Goal: Navigation & Orientation: Find specific page/section

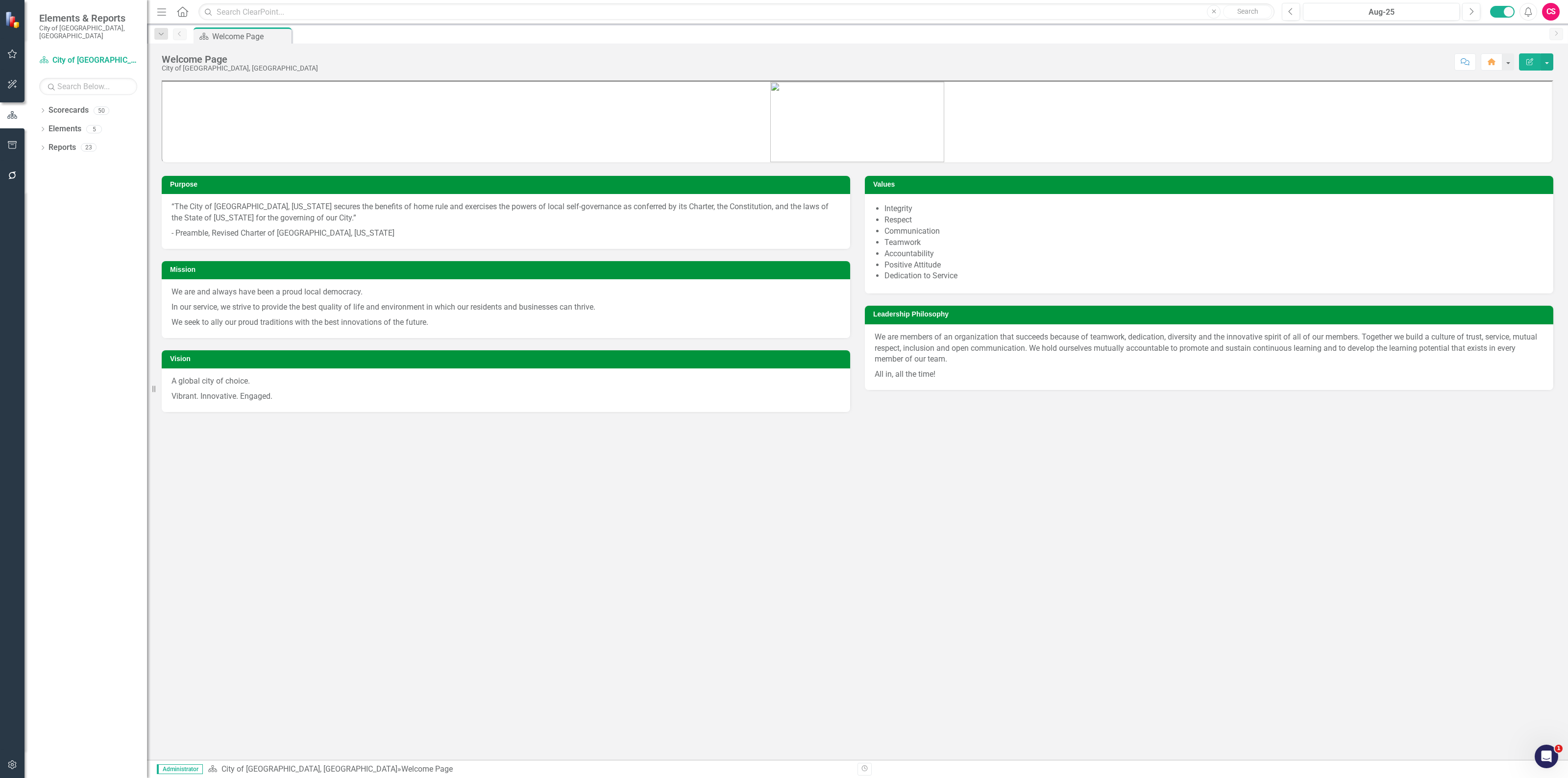
click at [14, 84] on icon "button" at bounding box center [12, 84] width 9 height 9
click at [10, 108] on button "button" at bounding box center [12, 115] width 22 height 20
click at [47, 121] on div "Dropdown Elements 5" at bounding box center [93, 130] width 108 height 18
click at [44, 128] on icon "Dropdown" at bounding box center [43, 130] width 7 height 6
click at [87, 179] on link "Measure Measures" at bounding box center [78, 185] width 49 height 11
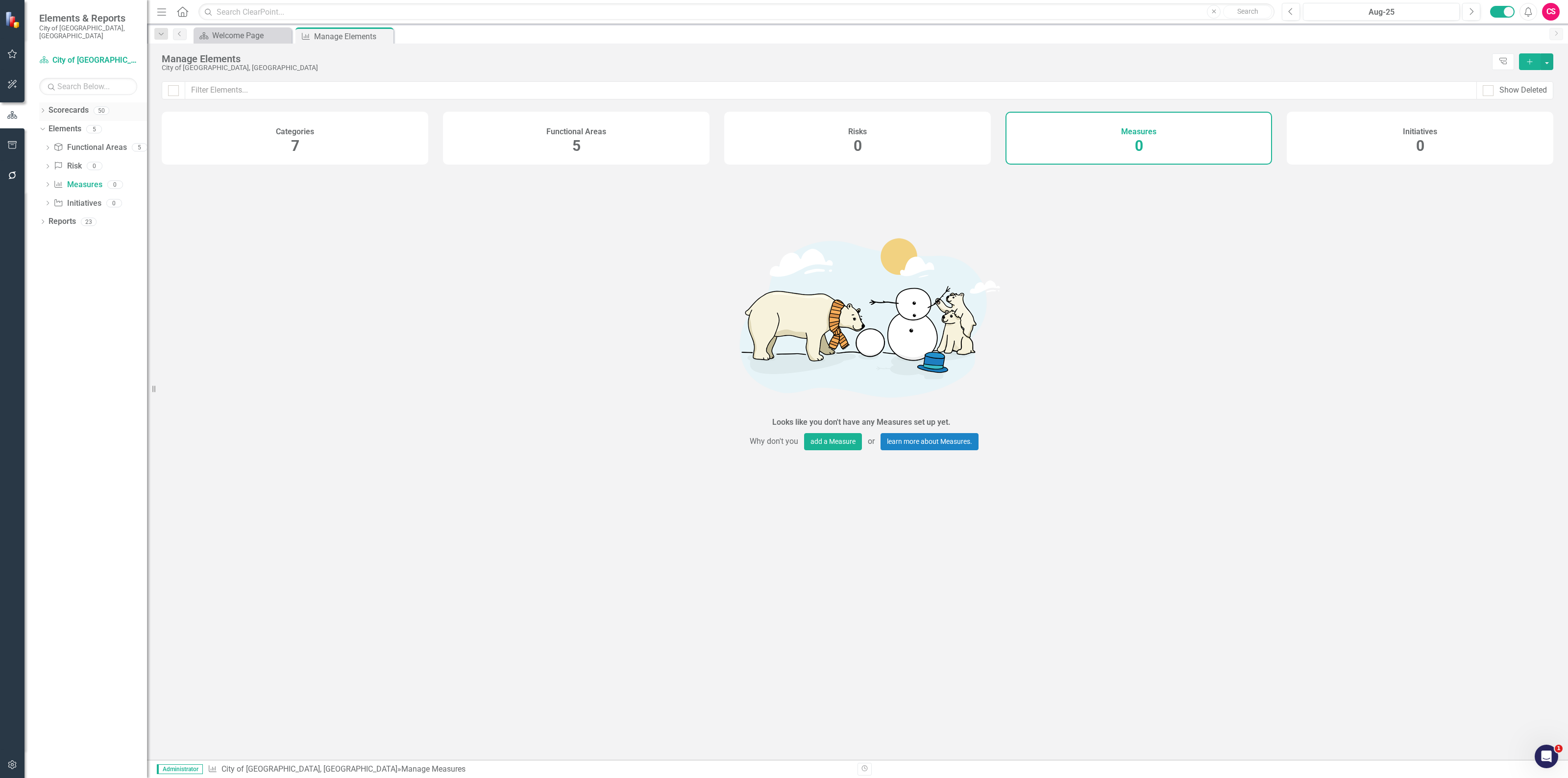
click at [52, 108] on link "Scorecards" at bounding box center [68, 110] width 40 height 11
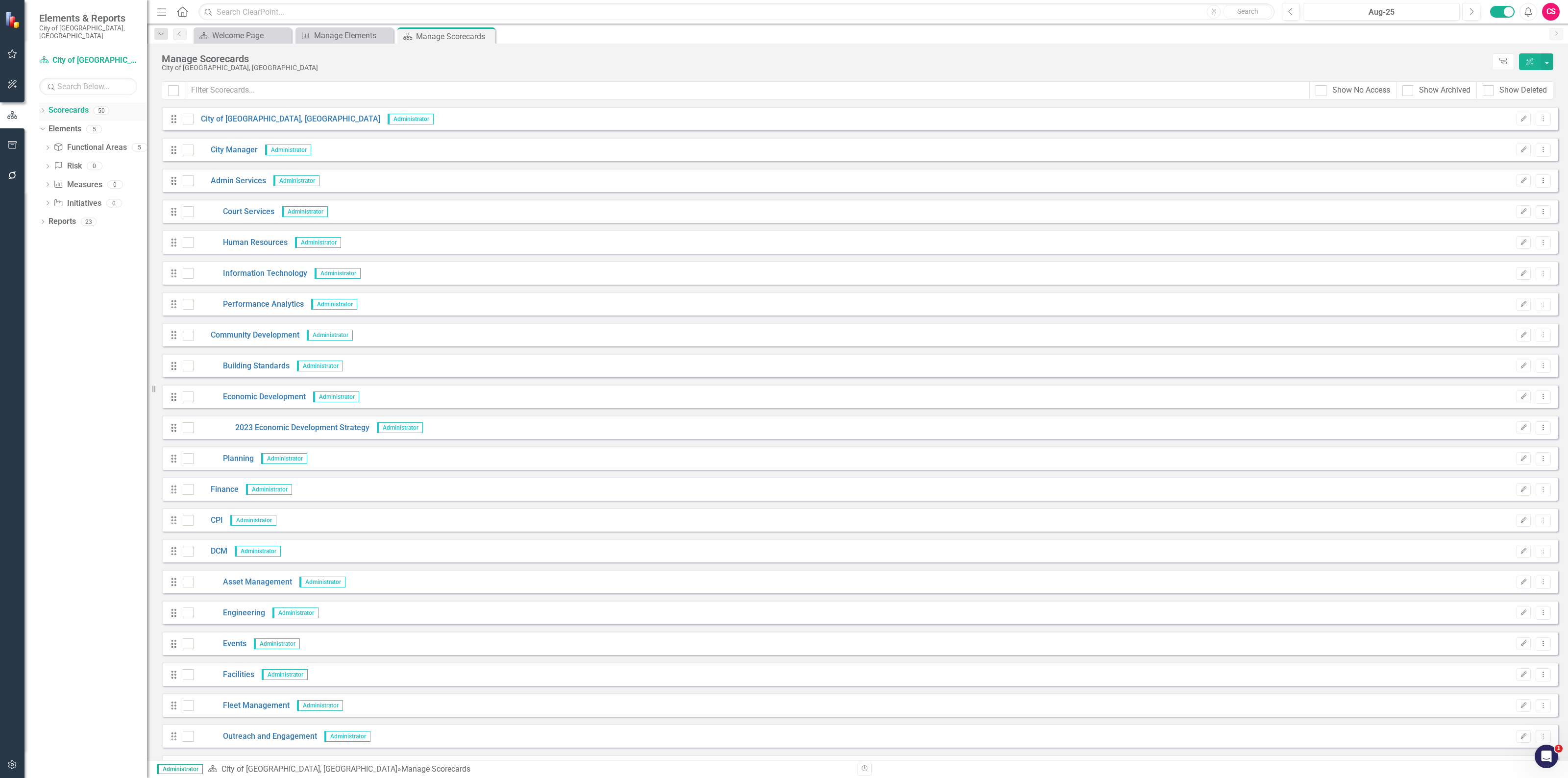
click at [40, 108] on div "Dropdown" at bounding box center [43, 112] width 7 height 9
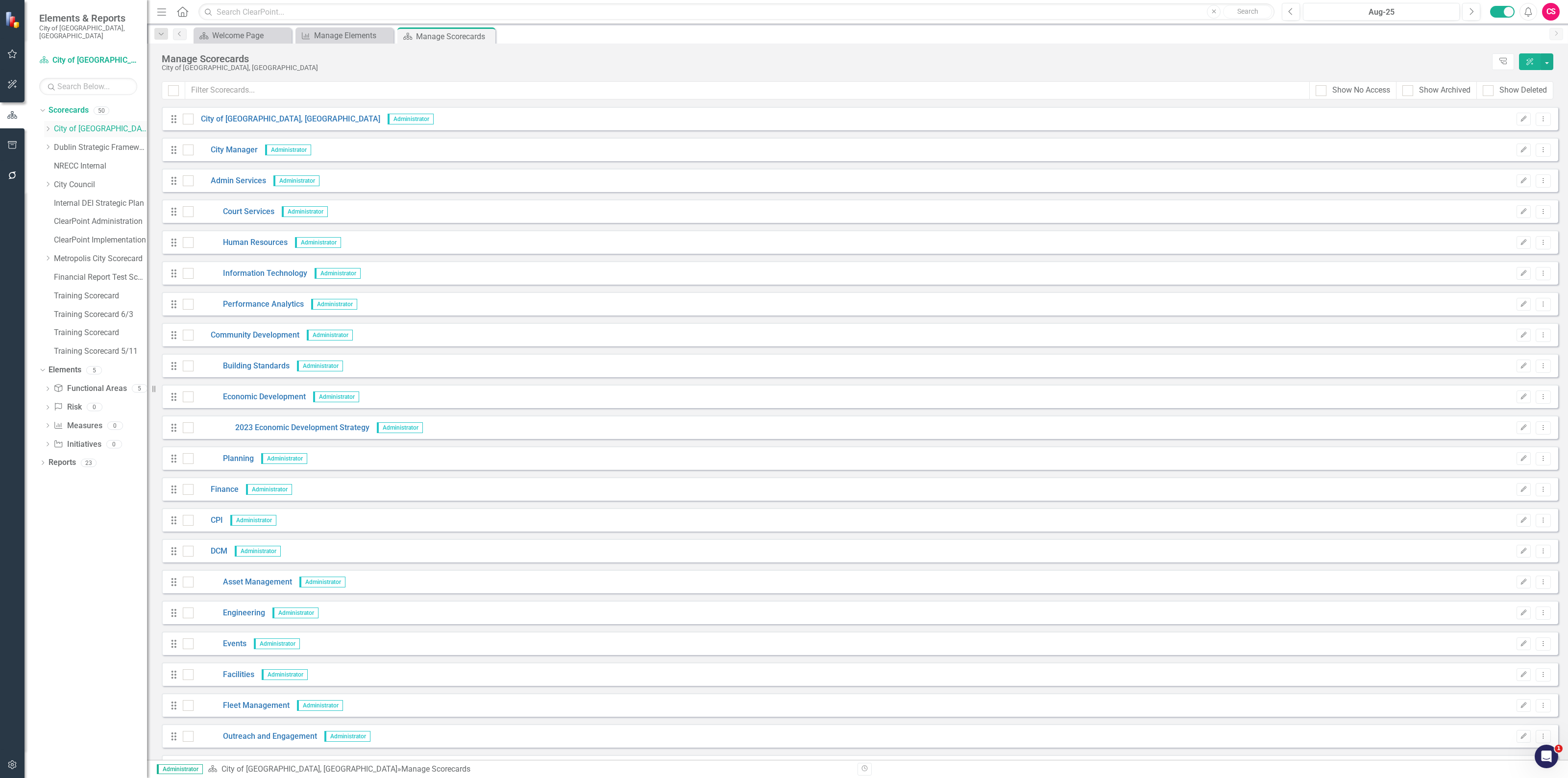
click at [81, 123] on link "City of [GEOGRAPHIC_DATA], [GEOGRAPHIC_DATA]" at bounding box center [100, 129] width 93 height 11
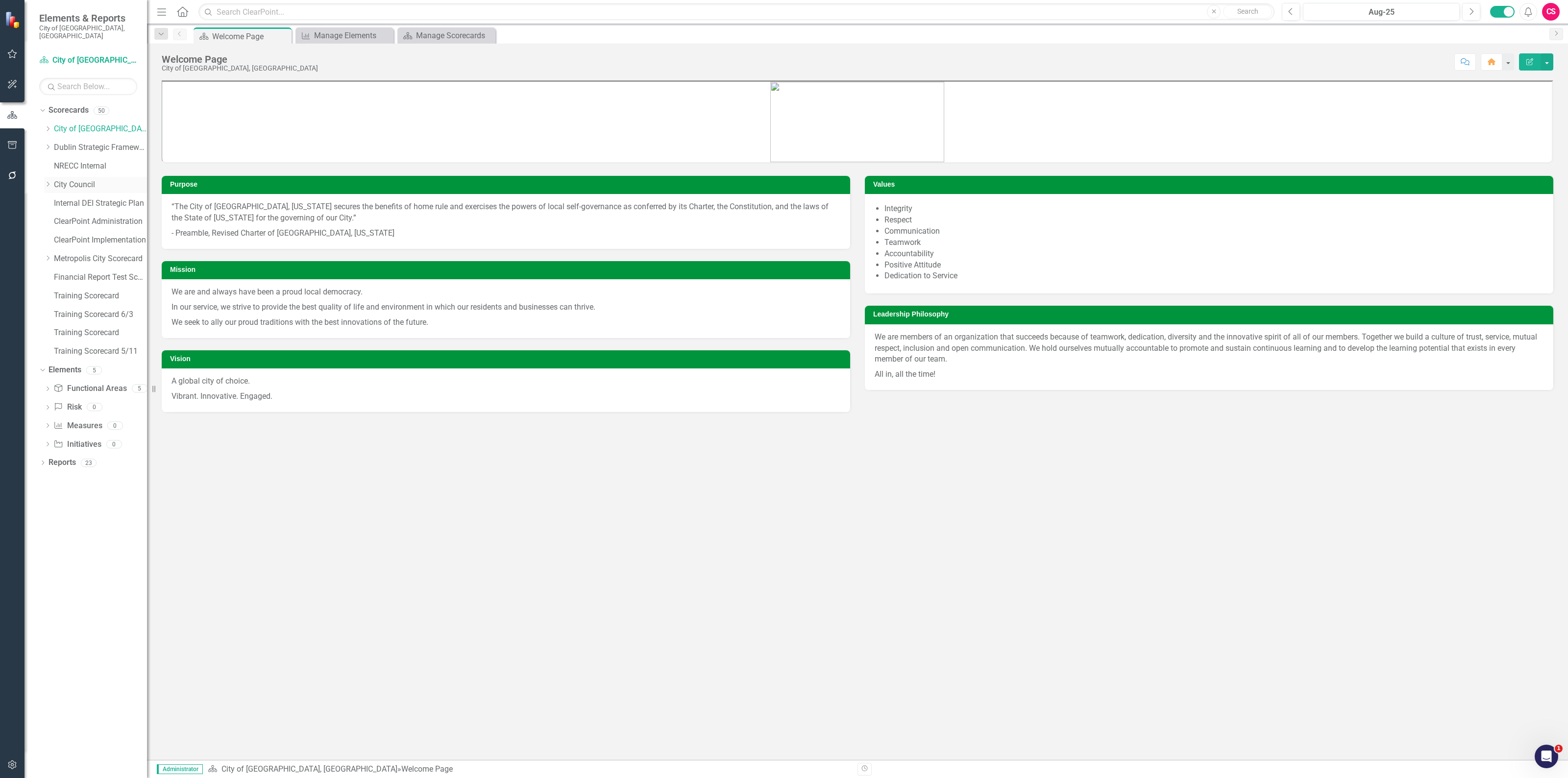
click at [82, 179] on link "City Council" at bounding box center [100, 185] width 93 height 11
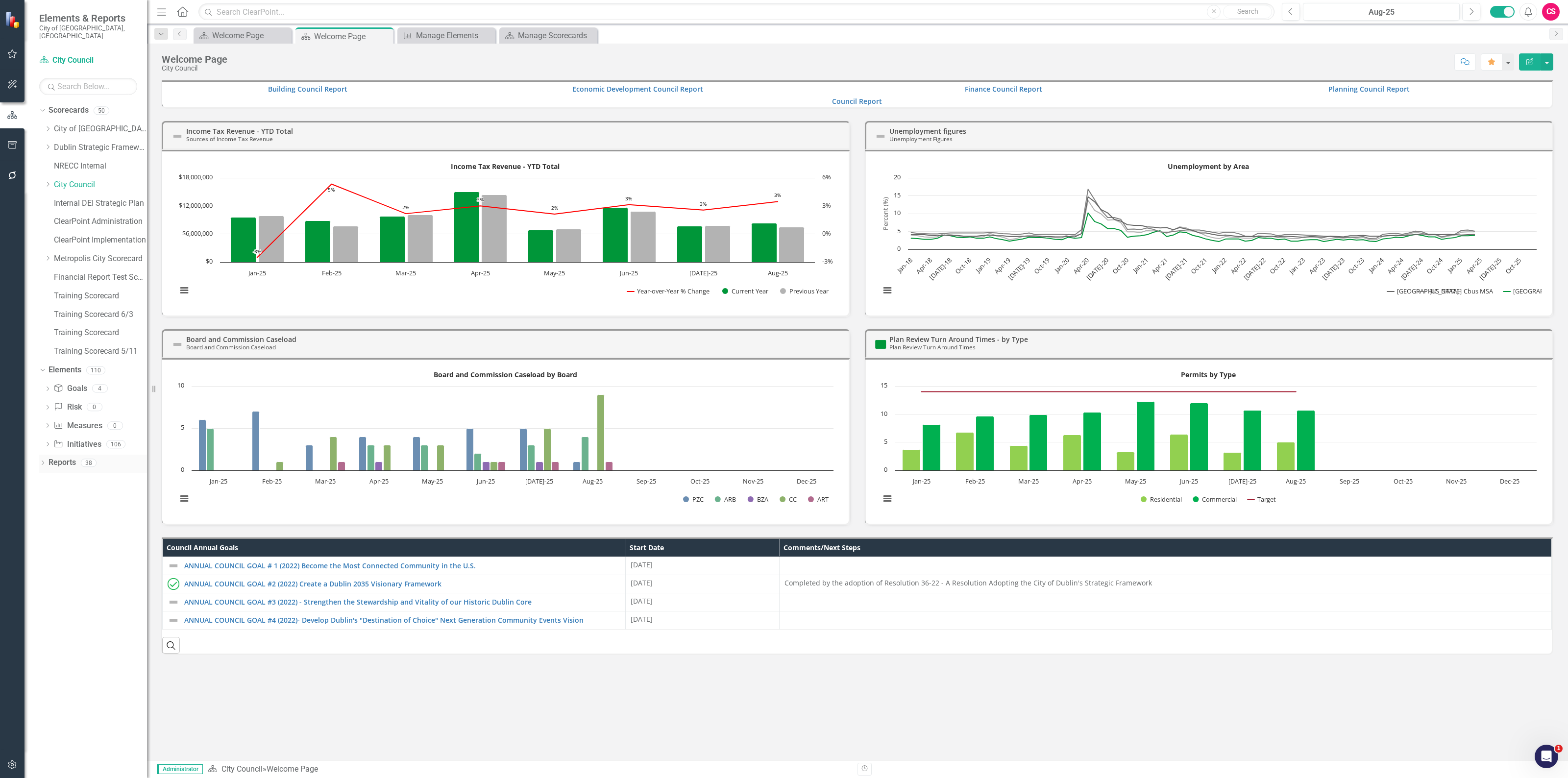
click at [81, 459] on div "38" at bounding box center [88, 463] width 15 height 9
click at [44, 461] on icon "Dropdown" at bounding box center [43, 464] width 7 height 6
click at [94, 657] on link "Measure Measures" at bounding box center [77, 661] width 49 height 11
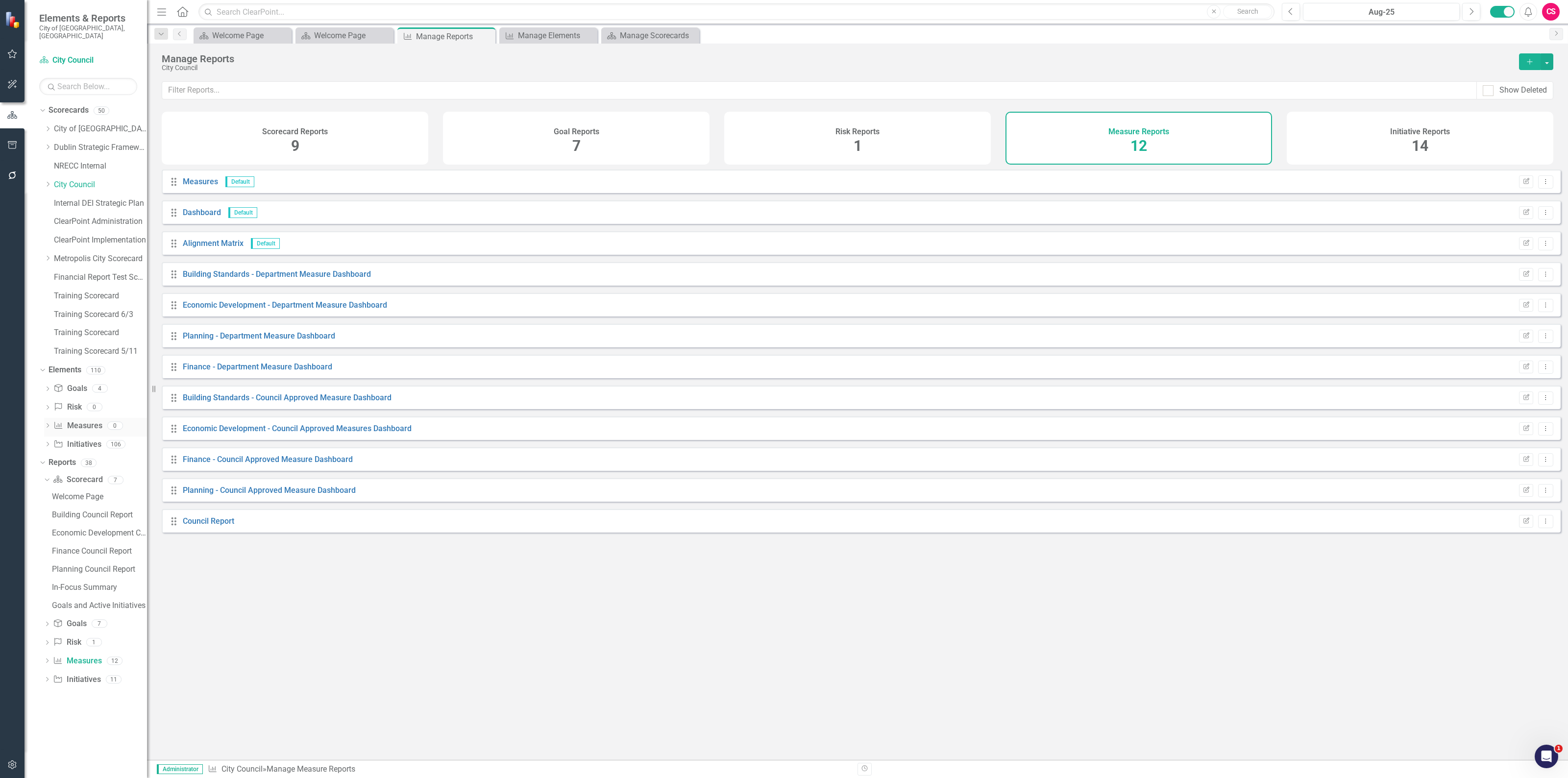
click at [57, 422] on icon at bounding box center [58, 425] width 8 height 7
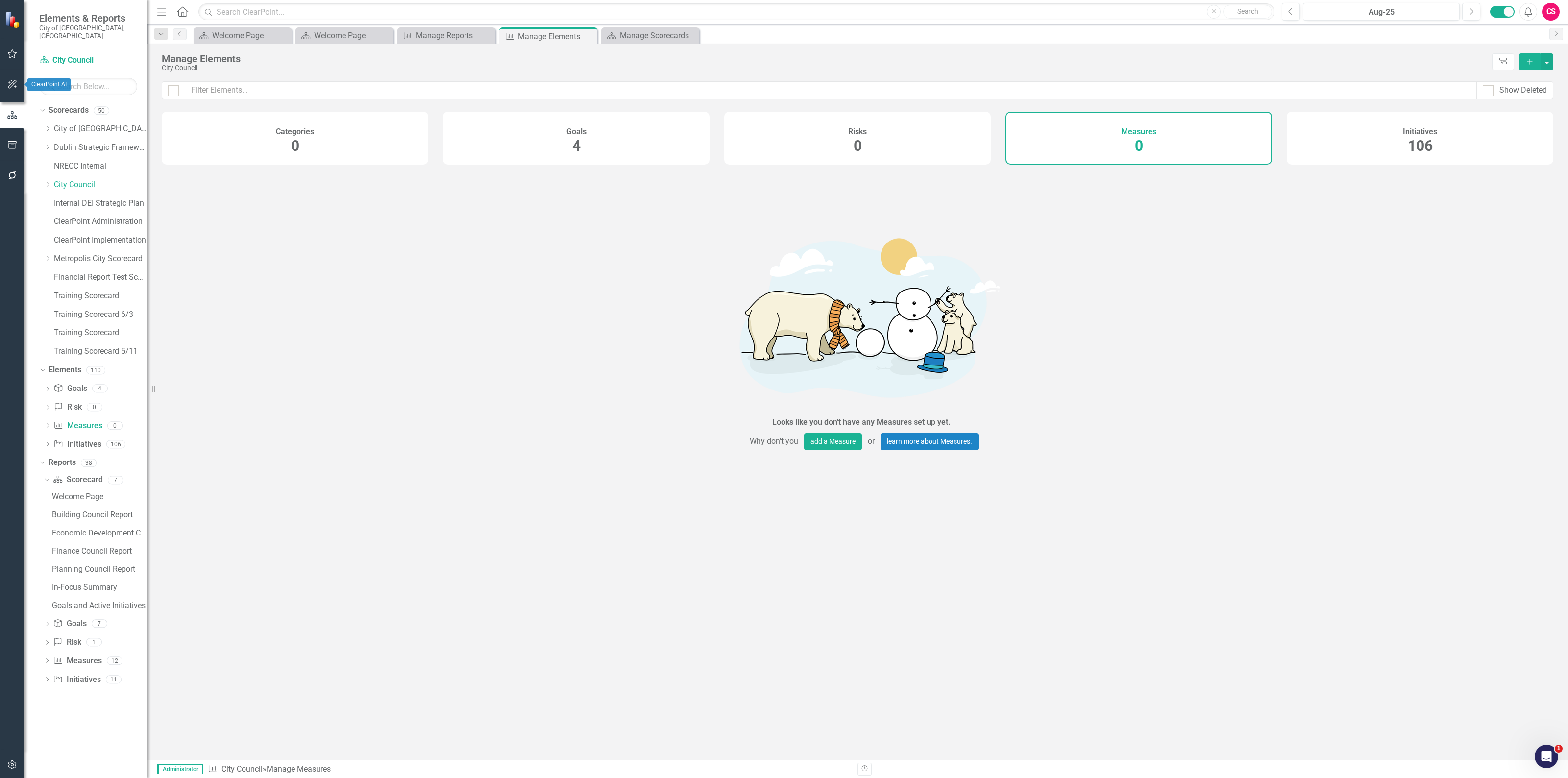
click at [15, 87] on icon "button" at bounding box center [12, 84] width 9 height 9
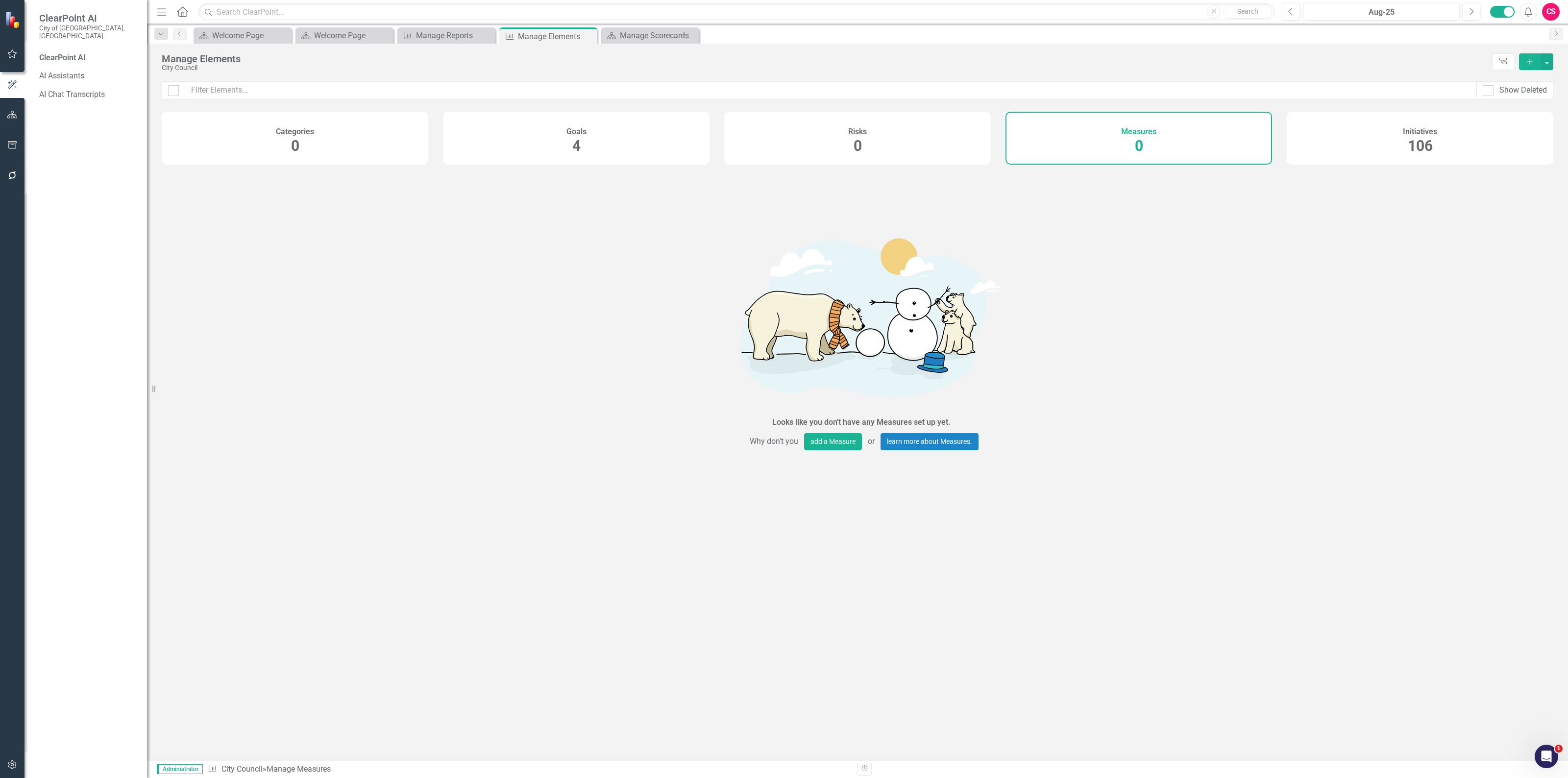
click at [23, 121] on button "button" at bounding box center [12, 115] width 22 height 20
click at [18, 119] on button "button" at bounding box center [12, 115] width 25 height 16
click at [75, 125] on link "Elements" at bounding box center [65, 129] width 33 height 11
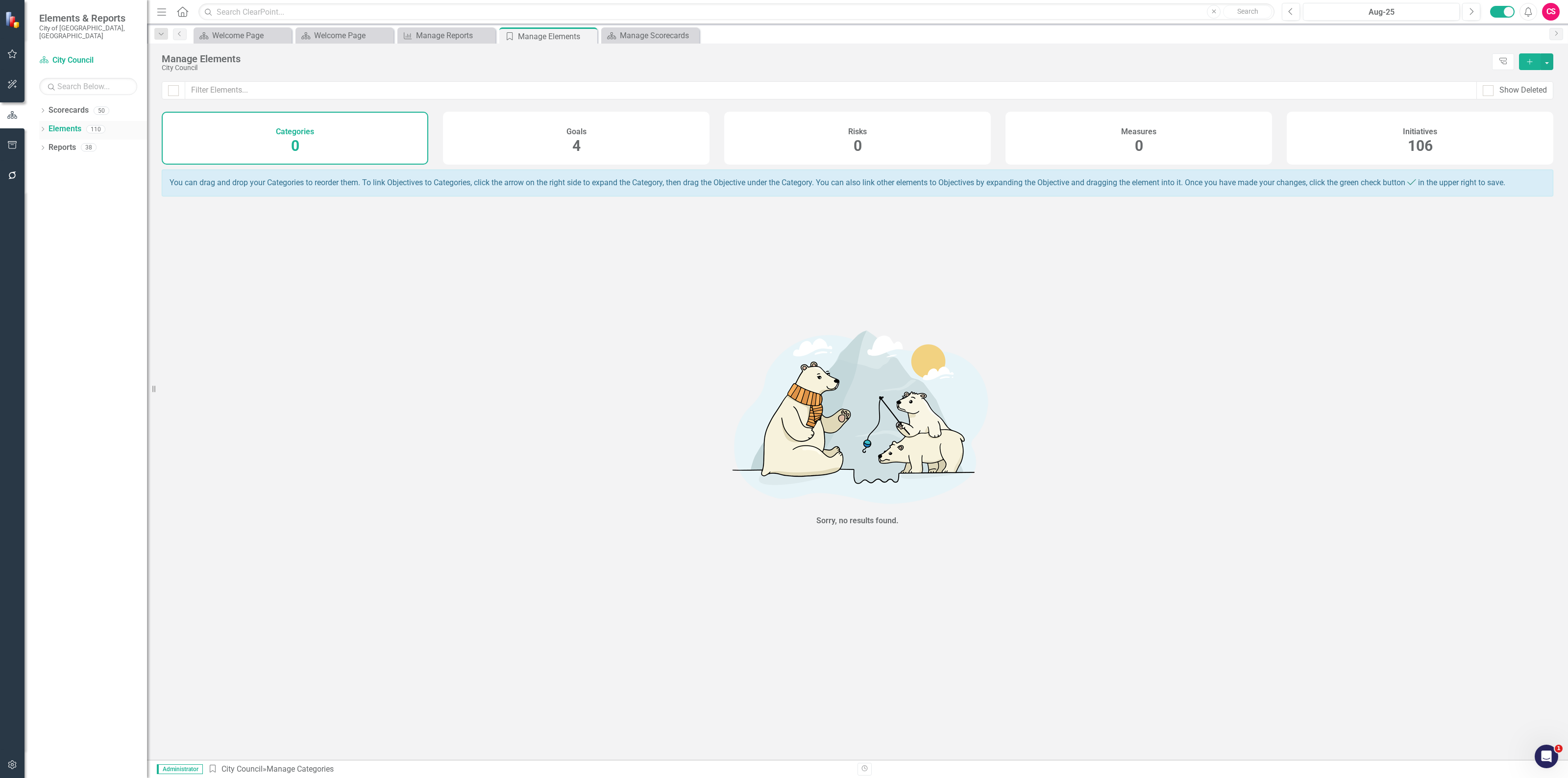
click at [43, 128] on icon "Dropdown" at bounding box center [43, 130] width 7 height 6
click at [70, 145] on div "Goal Goals" at bounding box center [70, 147] width 33 height 16
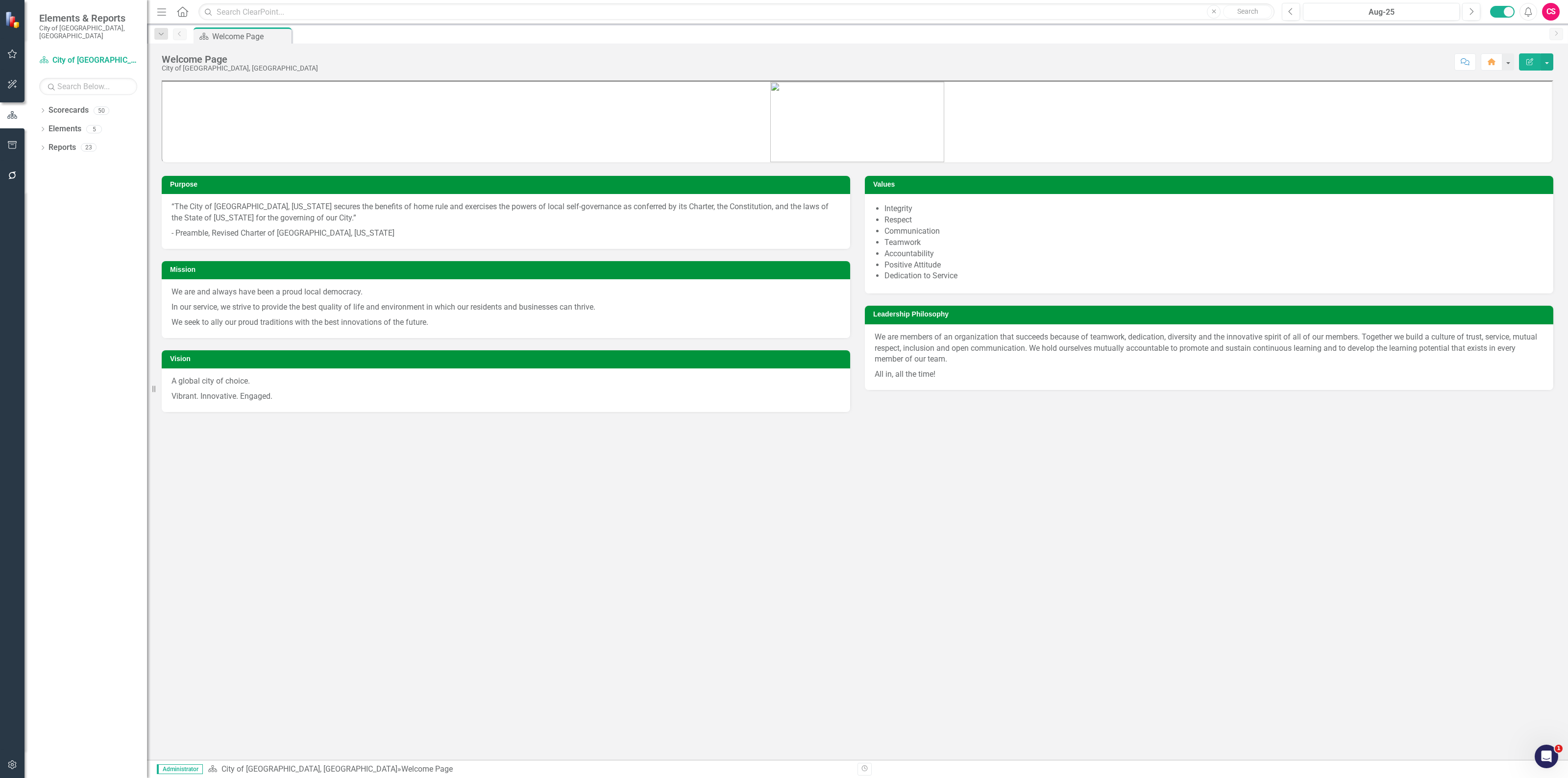
click at [38, 105] on div "Dropdown Scorecards 50 Dropdown City of [GEOGRAPHIC_DATA], [GEOGRAPHIC_DATA] Ci…" at bounding box center [86, 440] width 123 height 676
click at [40, 109] on icon "Dropdown" at bounding box center [43, 111] width 7 height 6
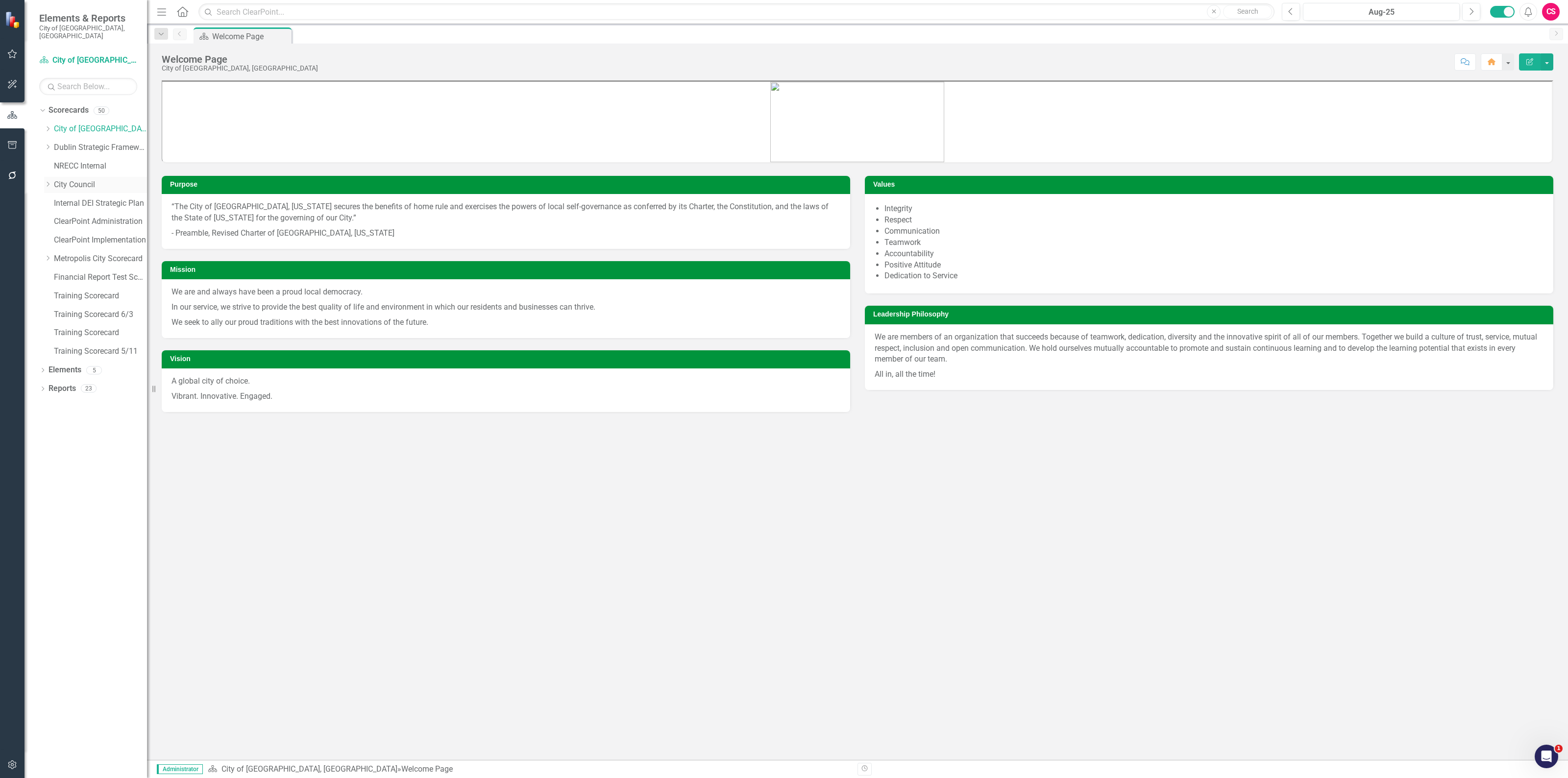
click at [46, 181] on icon "Dropdown" at bounding box center [48, 184] width 7 height 6
click at [47, 274] on icon "Dropdown" at bounding box center [48, 277] width 7 height 6
click at [44, 144] on icon "Dropdown" at bounding box center [48, 147] width 7 height 6
click at [44, 126] on icon "Dropdown" at bounding box center [48, 129] width 7 height 6
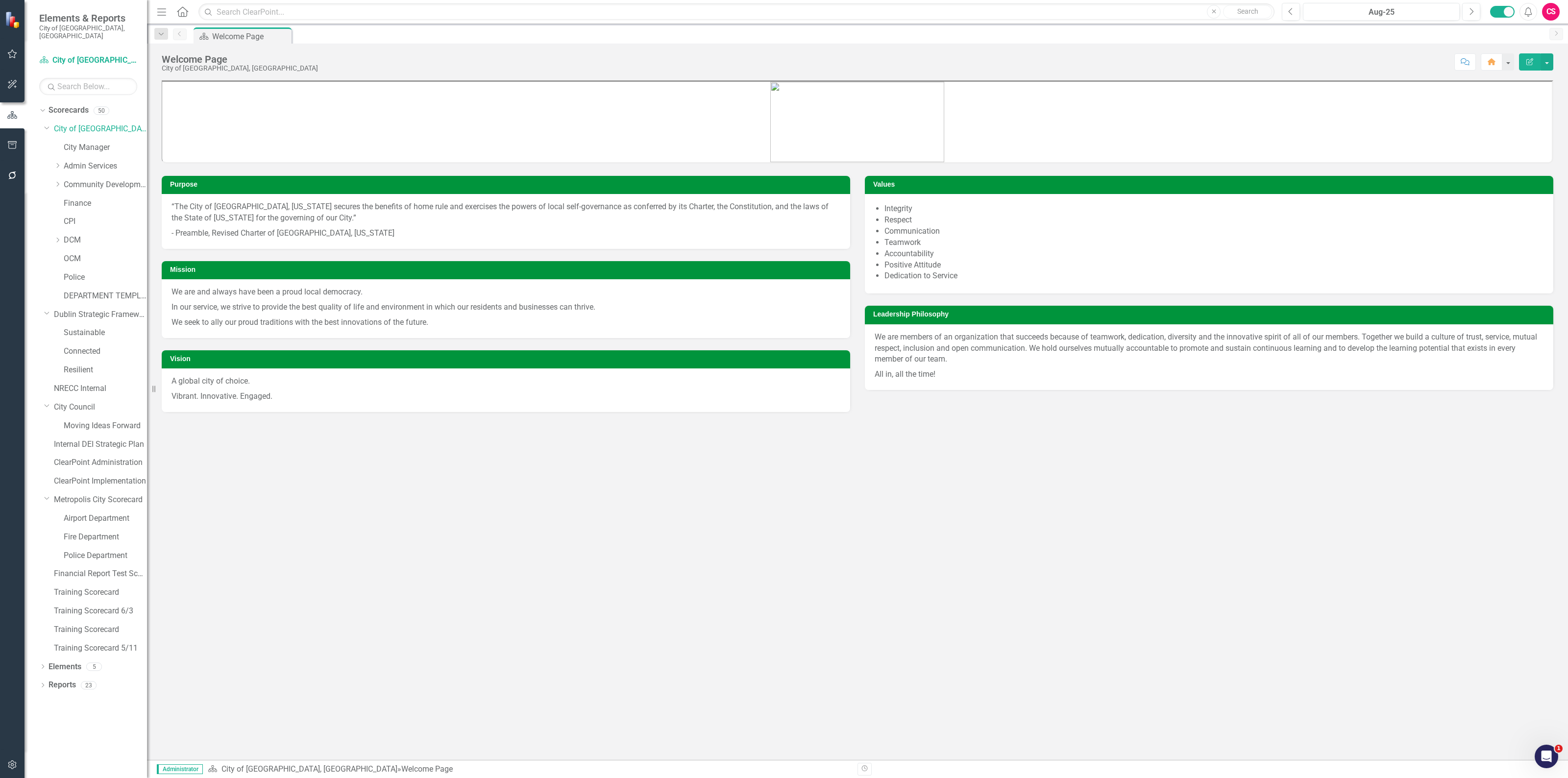
click at [7, 55] on icon "button" at bounding box center [12, 54] width 10 height 8
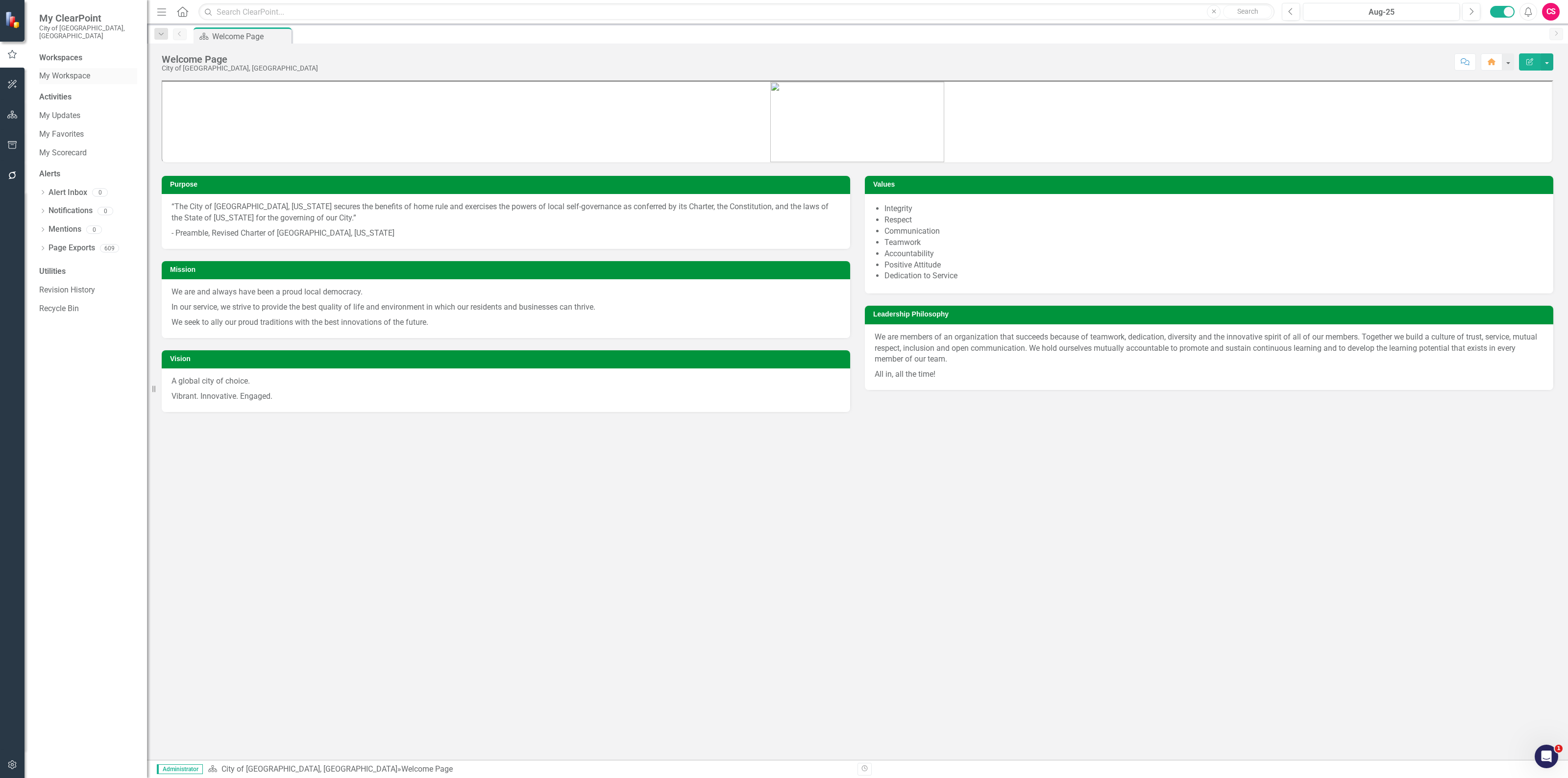
click at [59, 72] on link "My Workspace" at bounding box center [88, 76] width 98 height 11
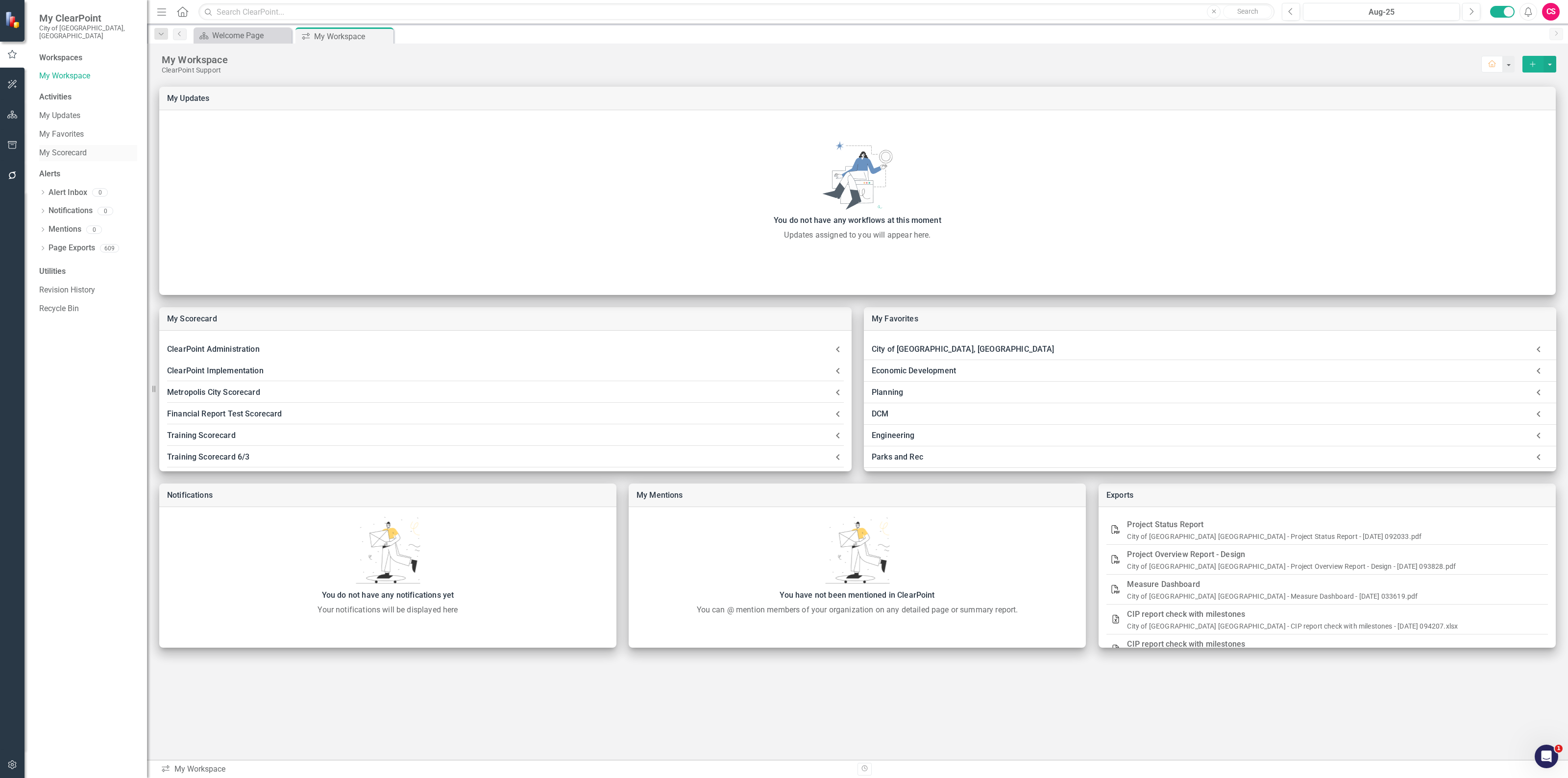
click at [89, 147] on link "My Scorecard" at bounding box center [88, 153] width 98 height 11
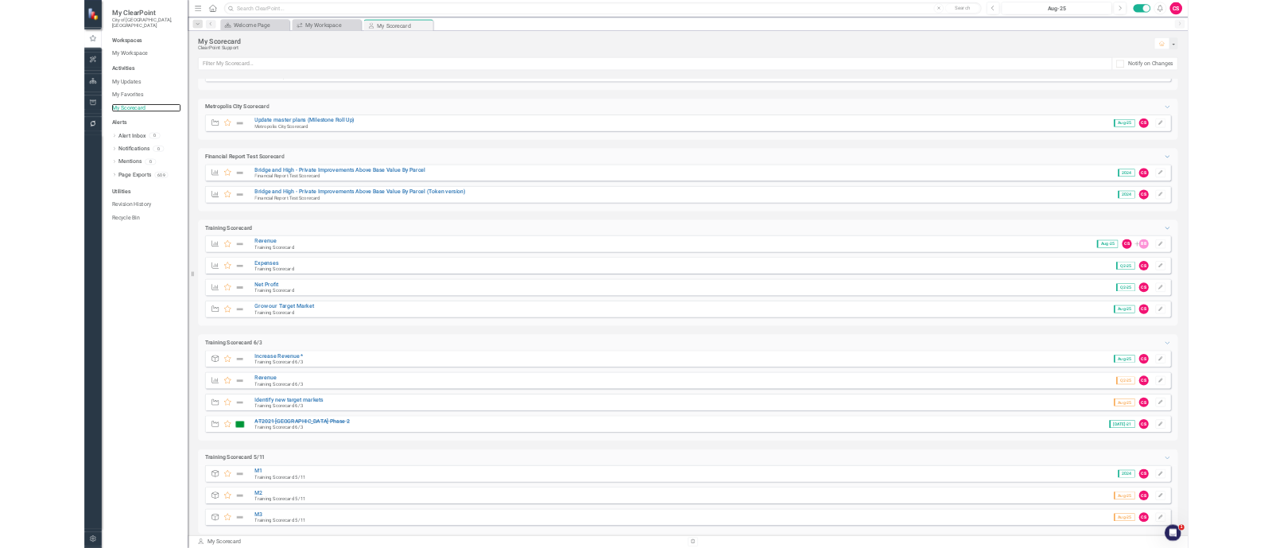
scroll to position [199, 0]
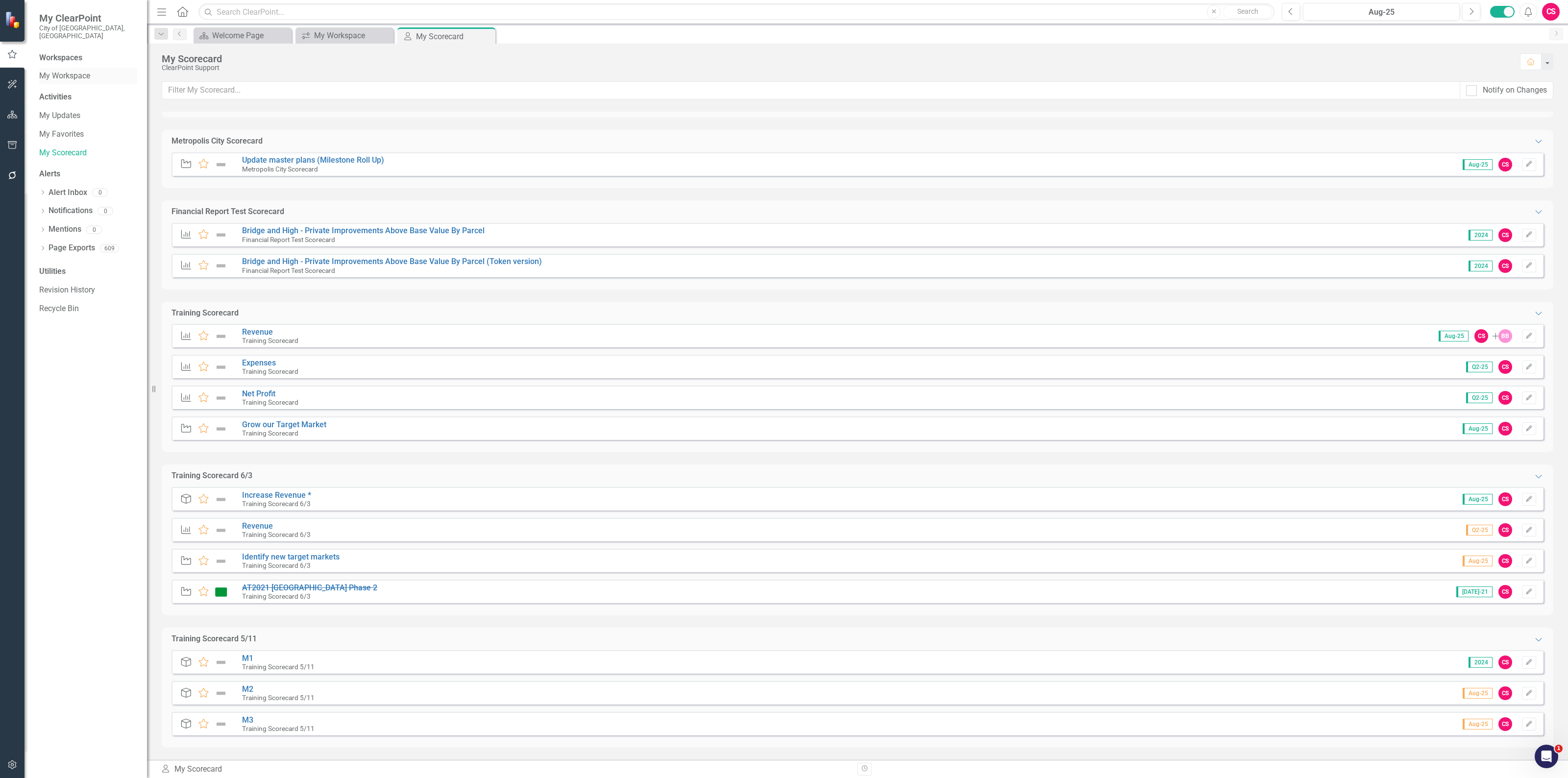
click at [68, 70] on link "My Workspace" at bounding box center [88, 76] width 98 height 11
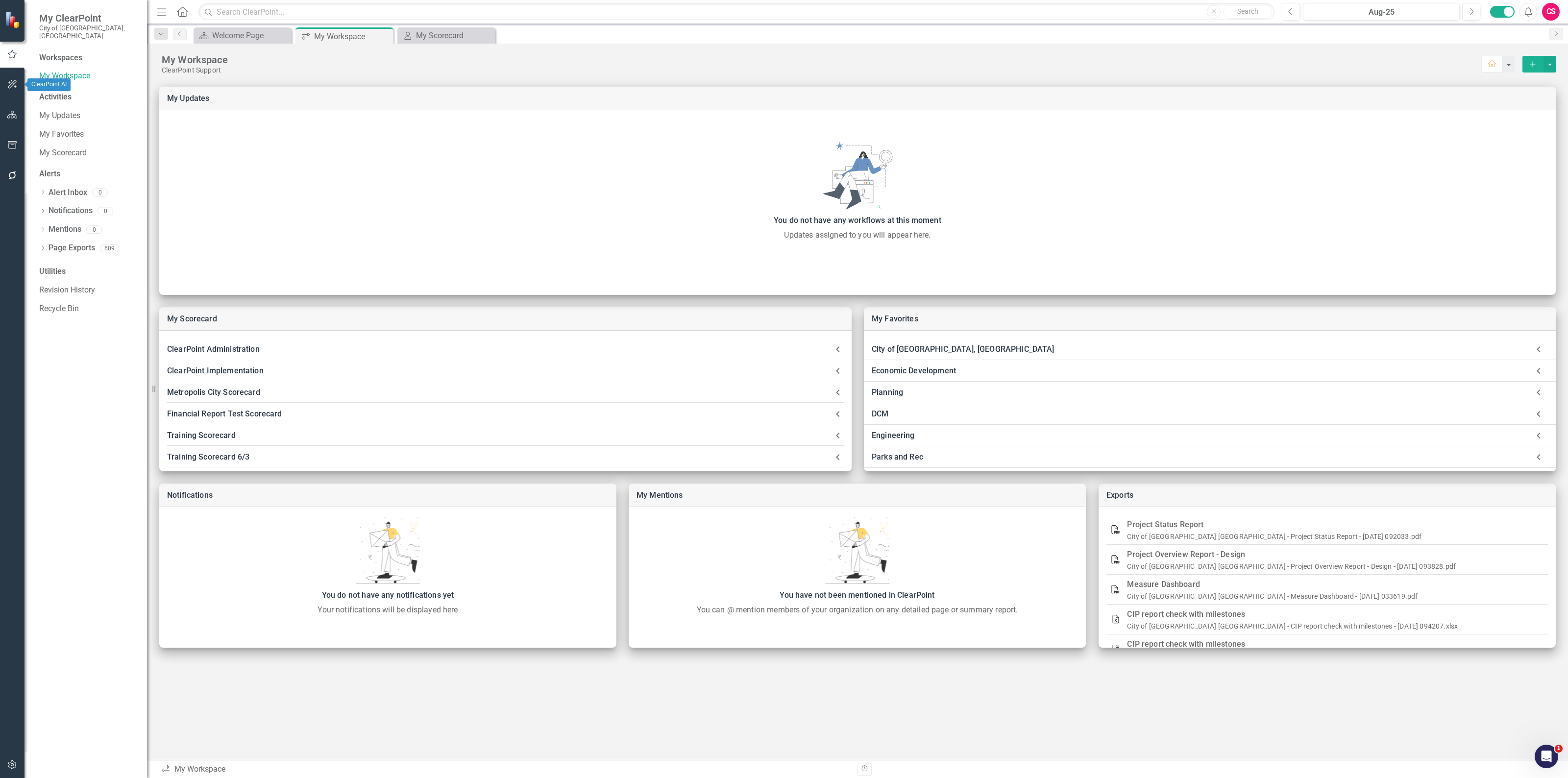
click at [16, 80] on button "button" at bounding box center [12, 84] width 22 height 20
click at [15, 109] on button "button" at bounding box center [12, 115] width 22 height 20
click at [46, 146] on icon "Dropdown" at bounding box center [43, 149] width 7 height 6
click at [77, 215] on link "Measure Measures" at bounding box center [77, 220] width 49 height 11
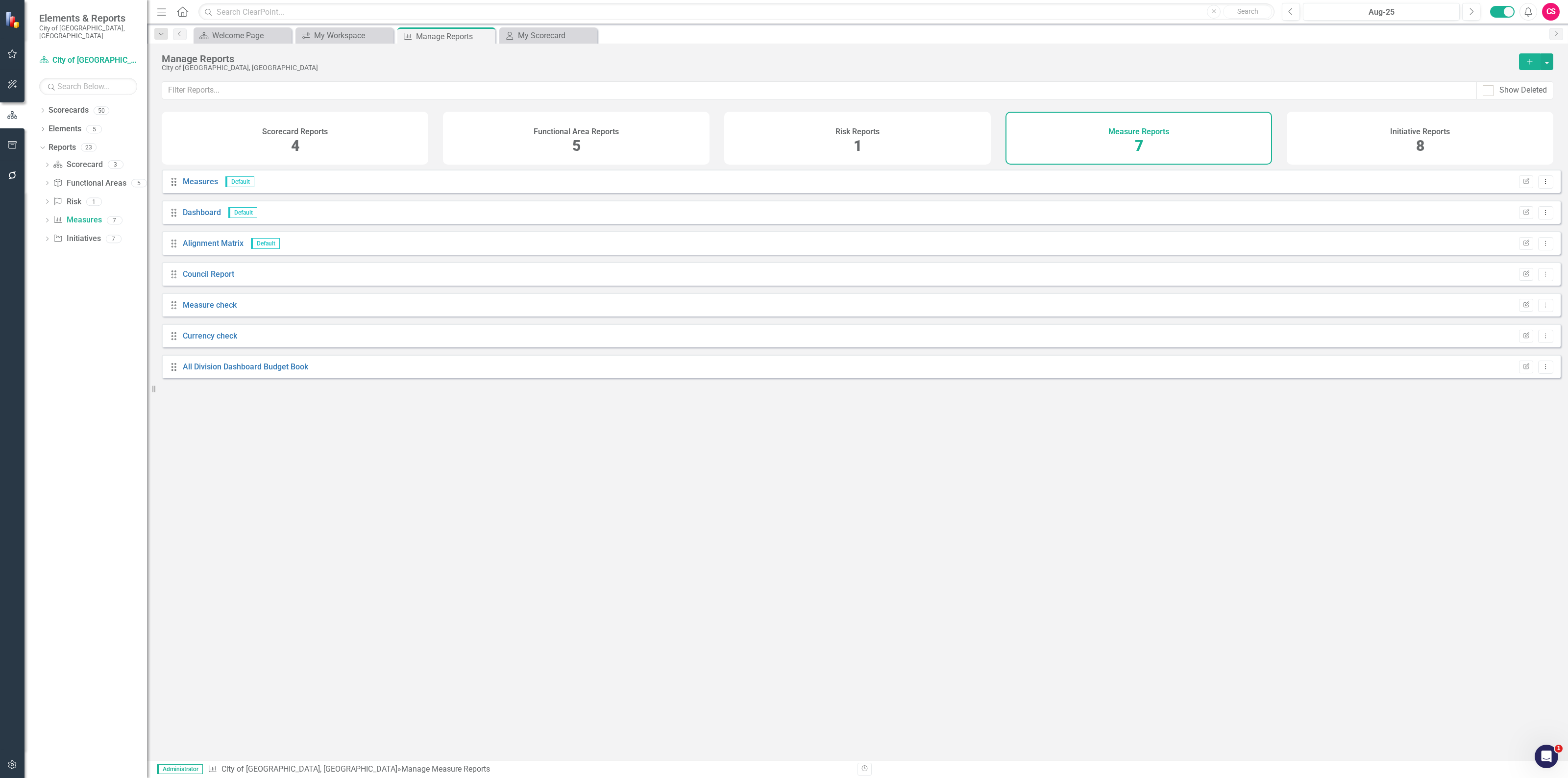
click at [630, 151] on div "Functional Area Reports 5" at bounding box center [576, 138] width 266 height 53
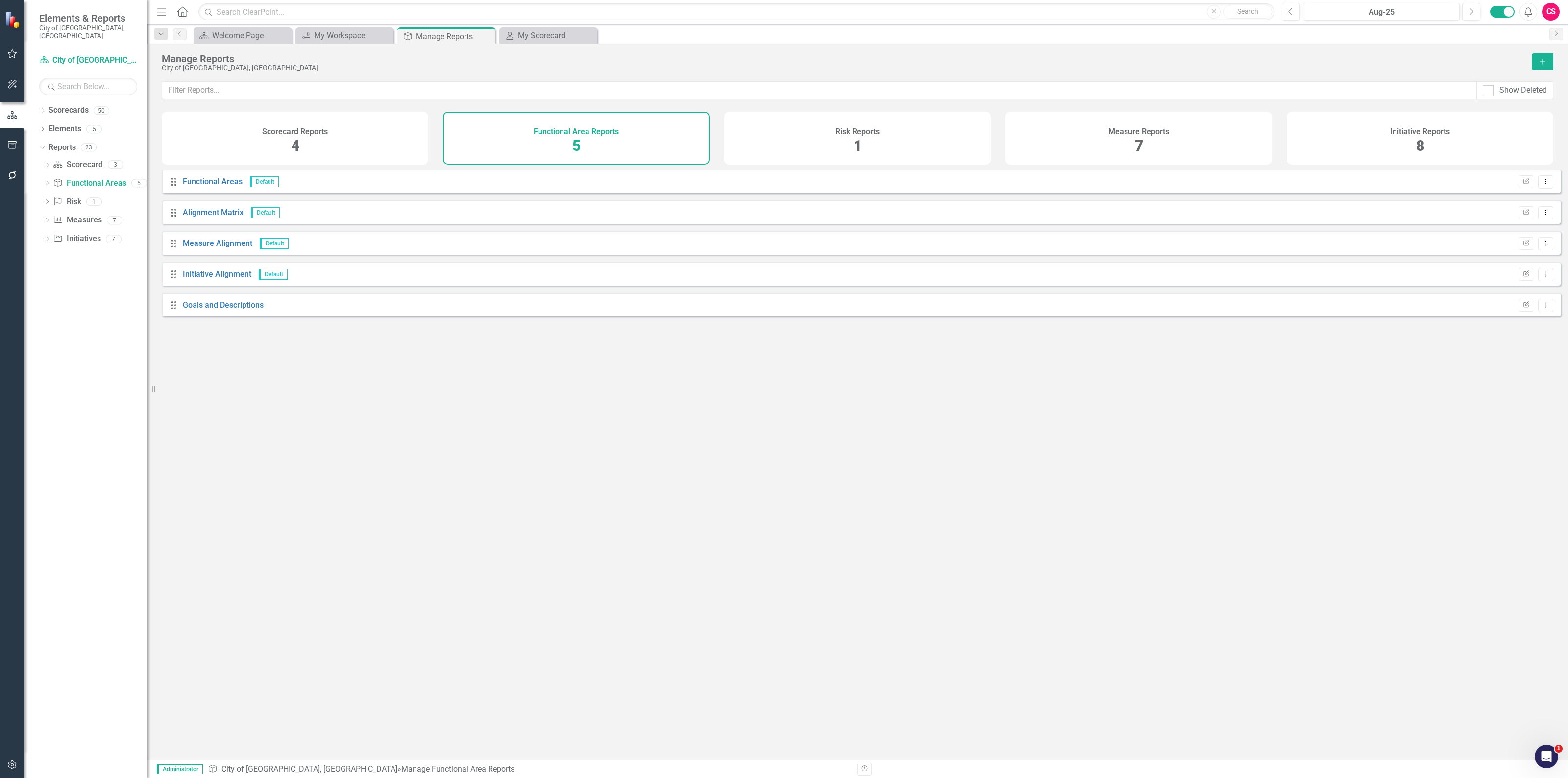
click at [1158, 133] on h4 "Measure Reports" at bounding box center [1139, 132] width 61 height 9
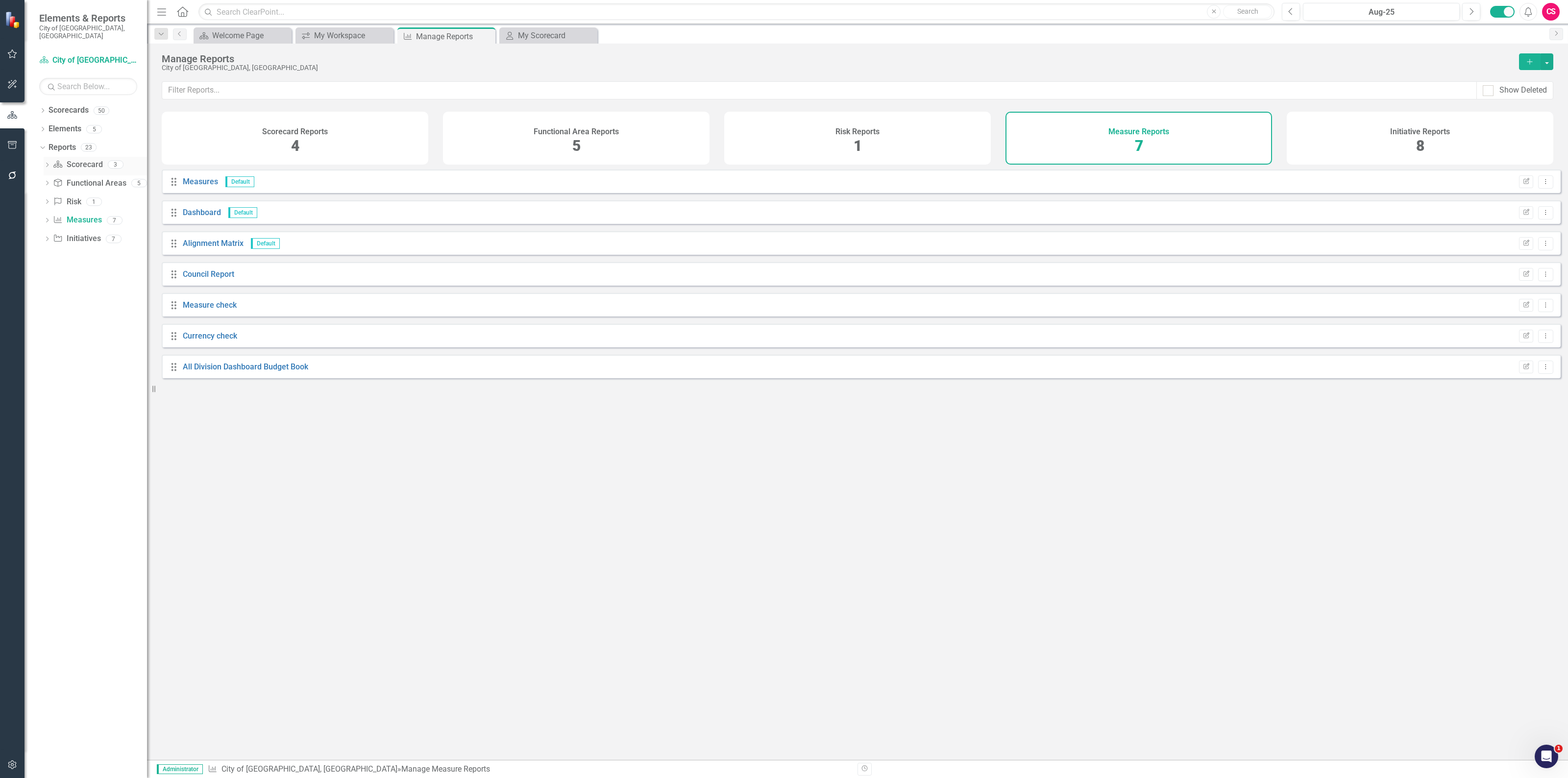
click at [68, 159] on link "Scorecard Scorecard" at bounding box center [78, 165] width 49 height 11
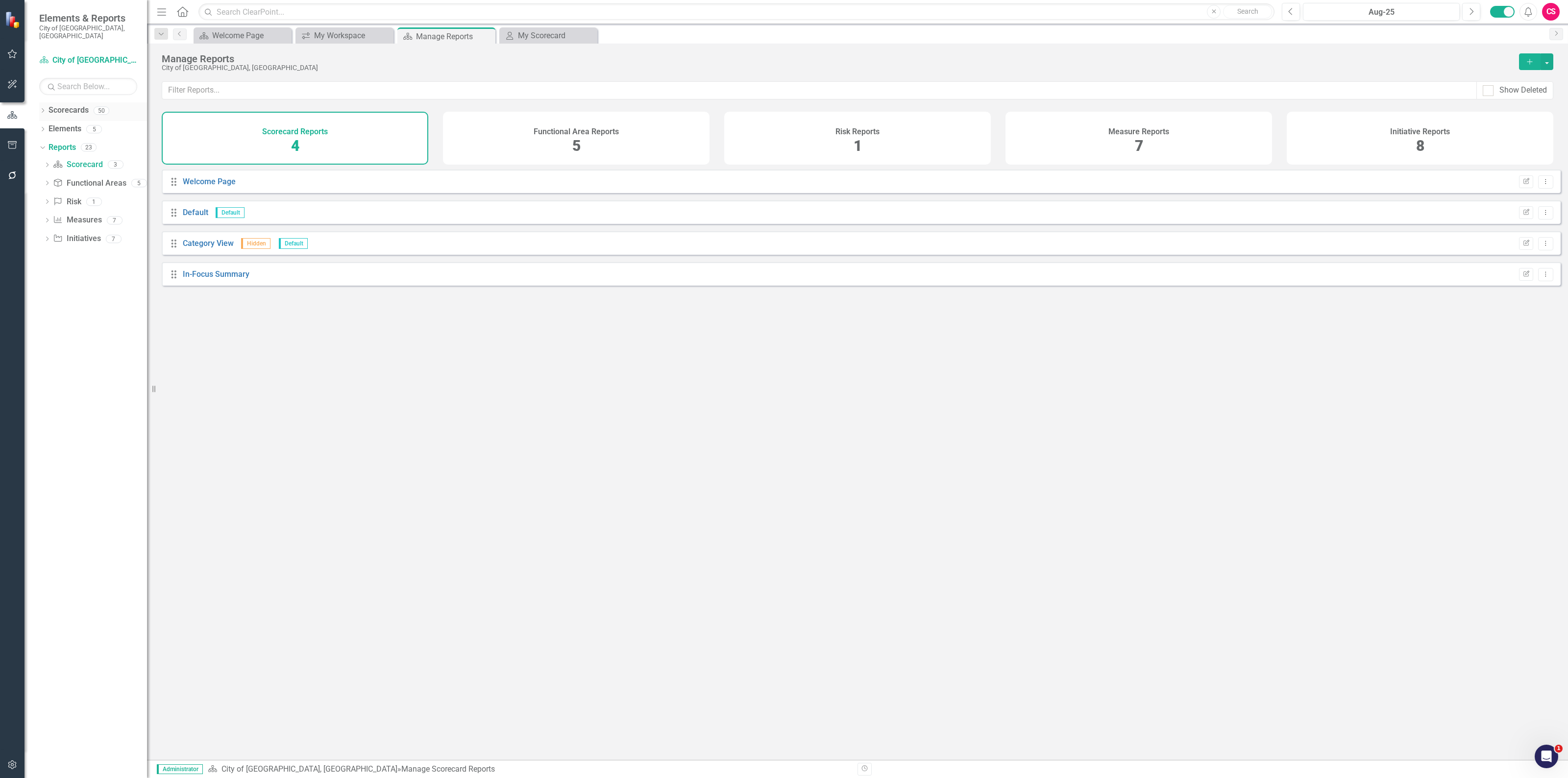
click at [42, 109] on icon "Dropdown" at bounding box center [43, 111] width 7 height 6
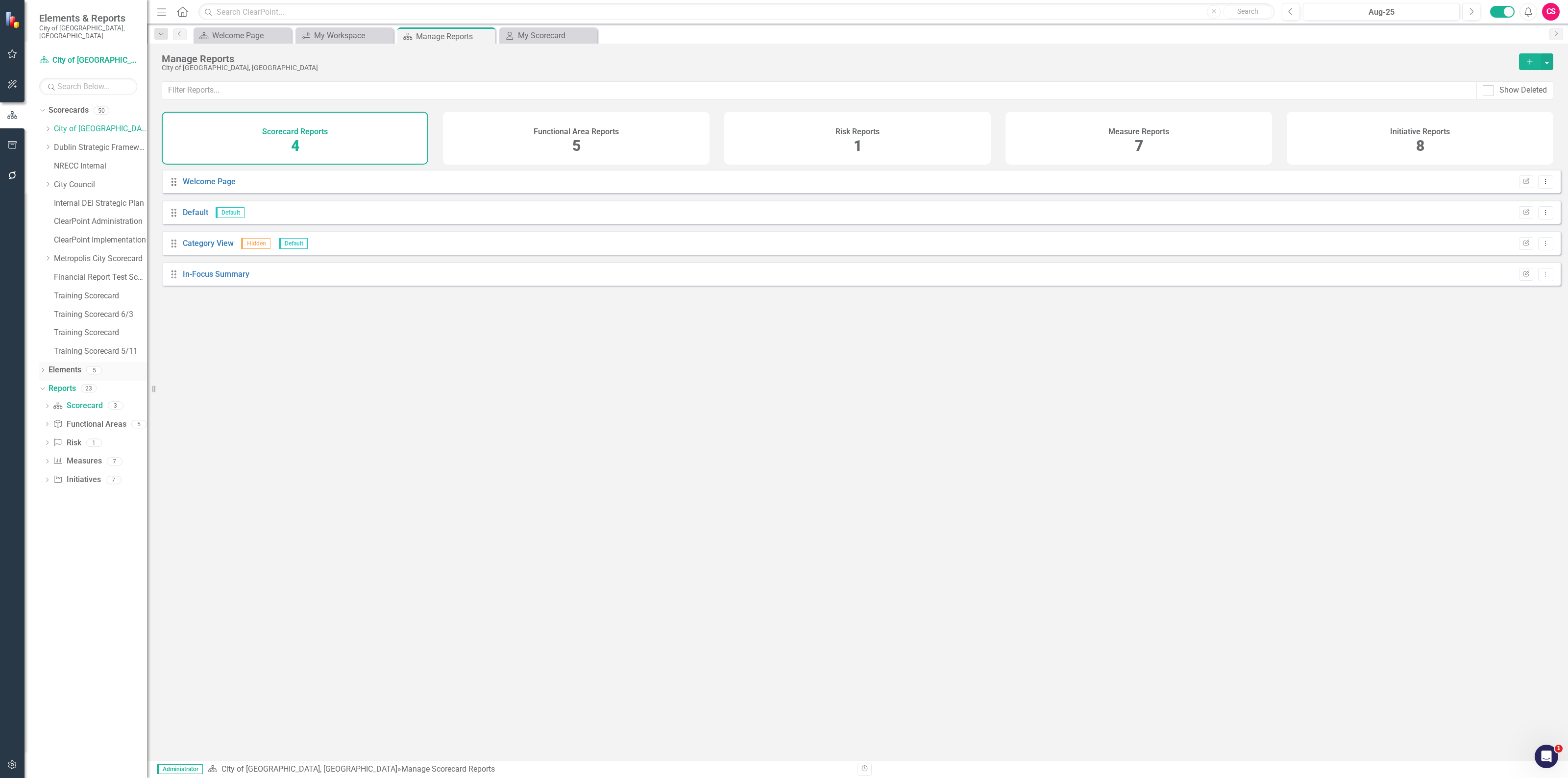
click at [39, 369] on icon "Dropdown" at bounding box center [43, 371] width 7 height 6
